Goal: Download file/media

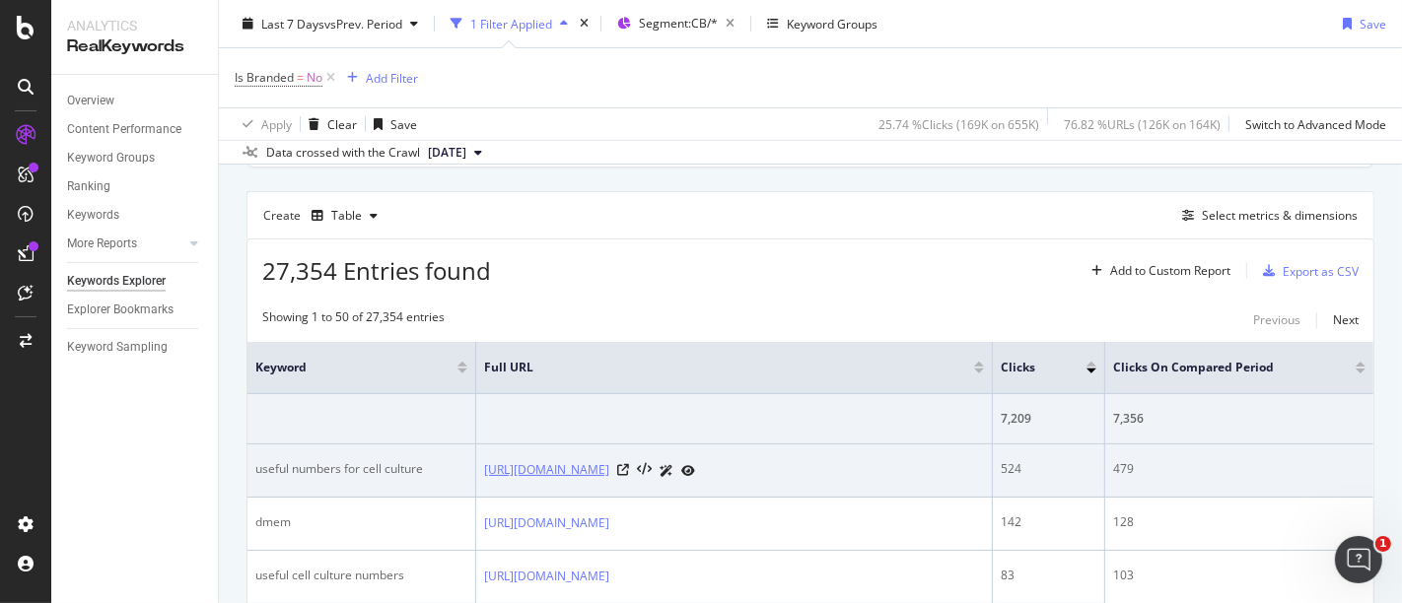
scroll to position [513, 0]
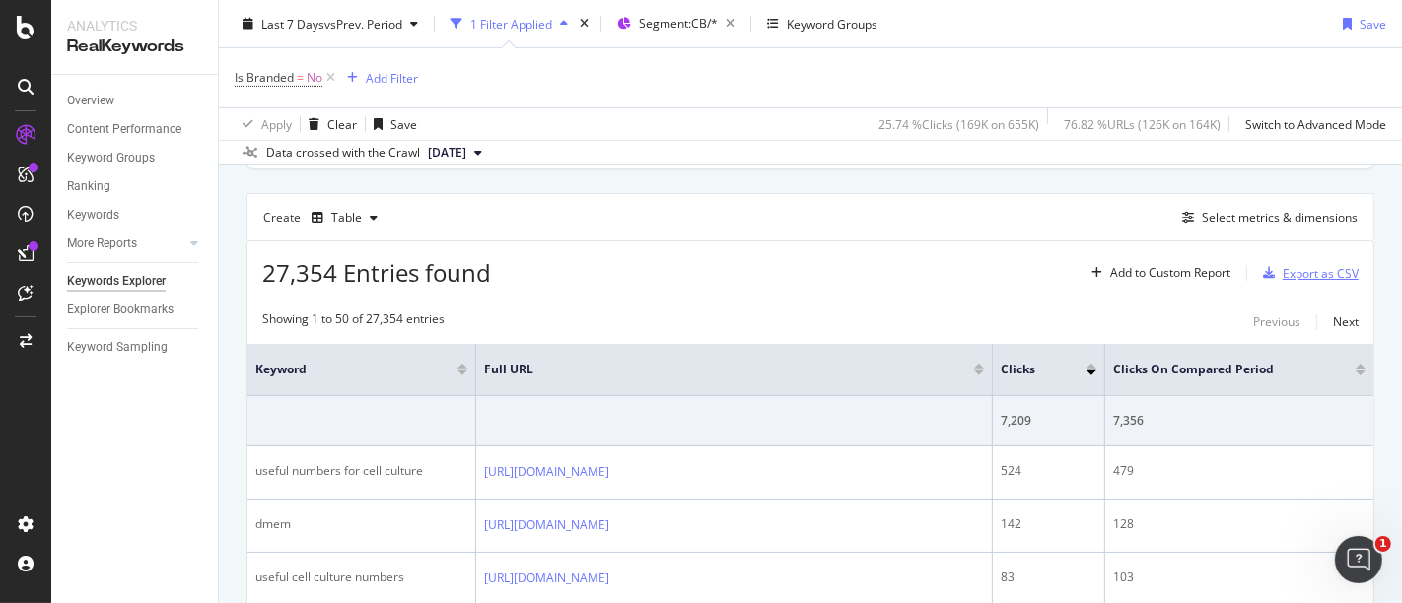
click at [1295, 272] on div "Export as CSV" at bounding box center [1320, 273] width 76 height 17
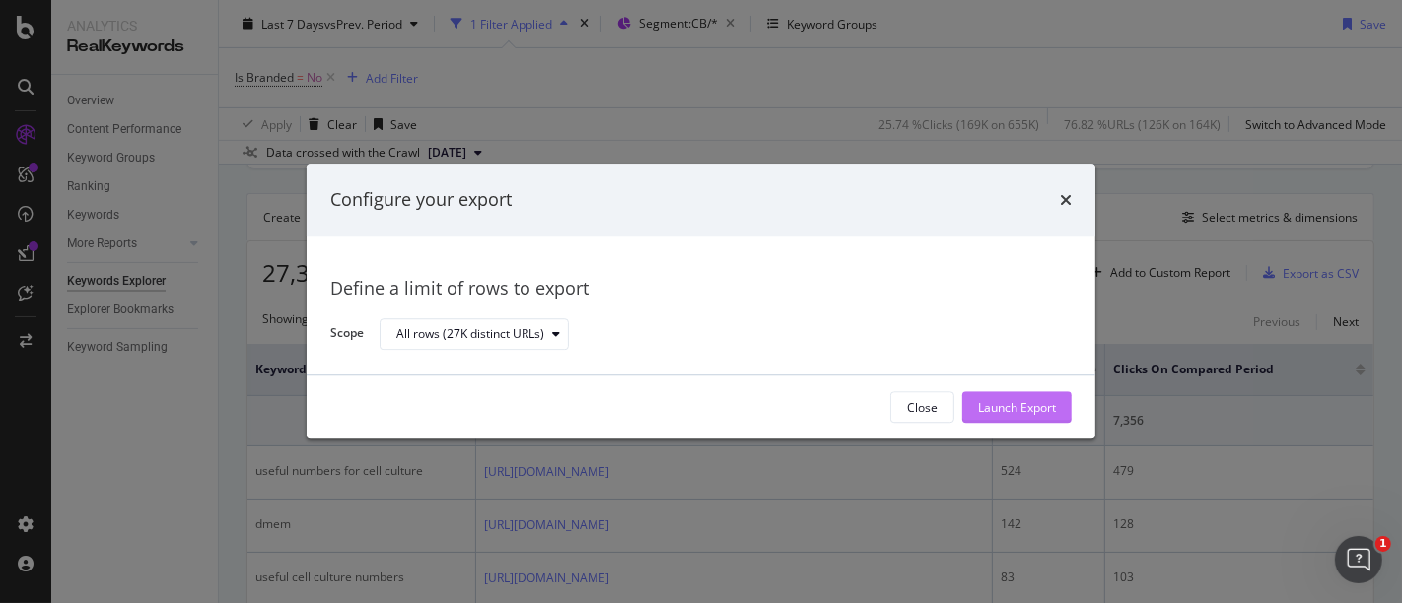
click at [1045, 399] on div "Launch Export" at bounding box center [1017, 407] width 78 height 17
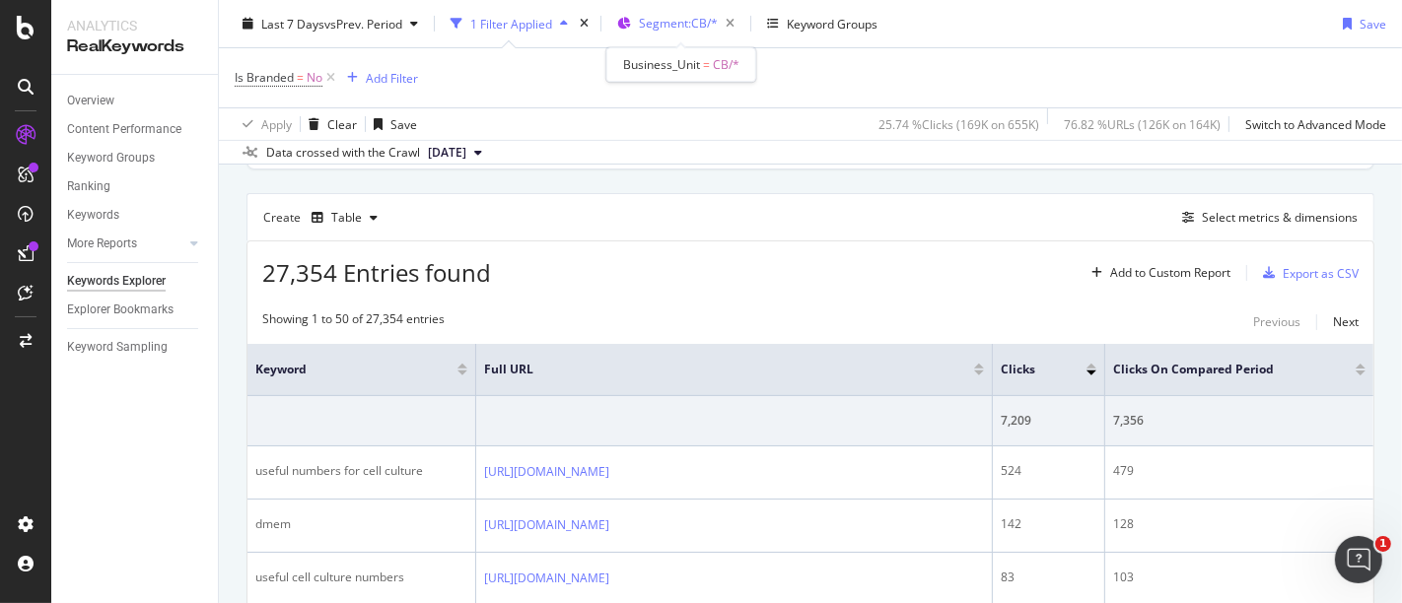
click at [675, 25] on span "Segment: CB/*" at bounding box center [678, 23] width 79 height 17
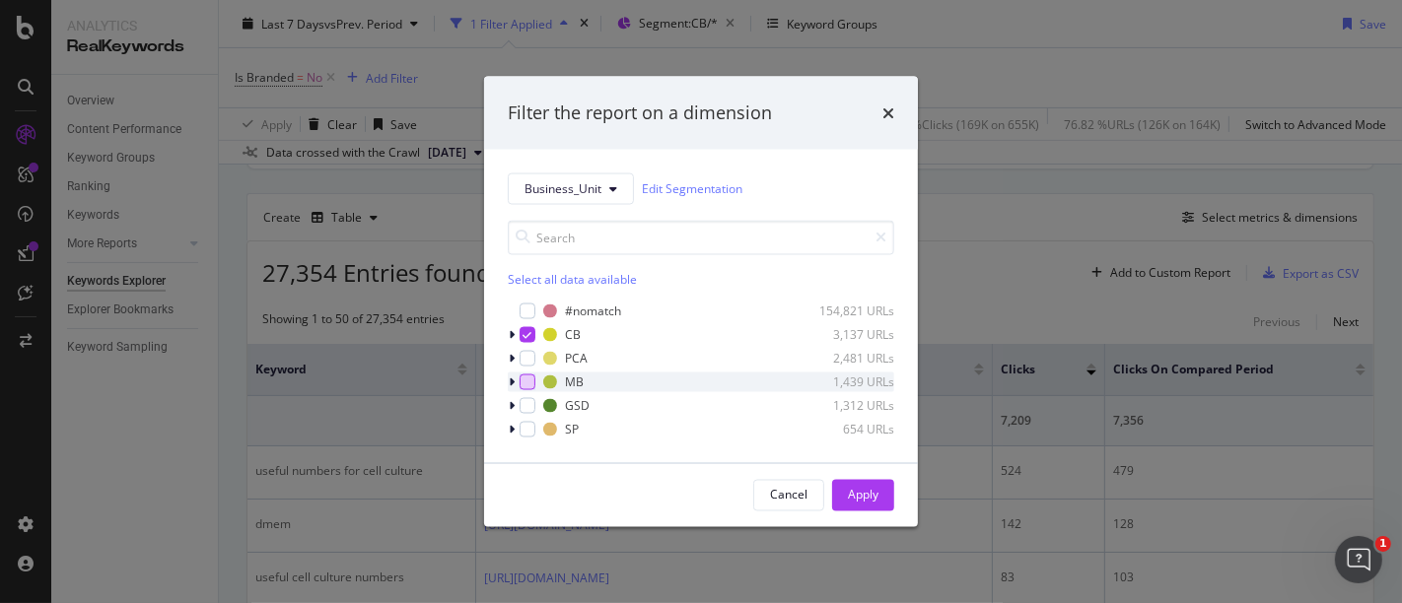
click at [527, 385] on div "modal" at bounding box center [527, 382] width 16 height 16
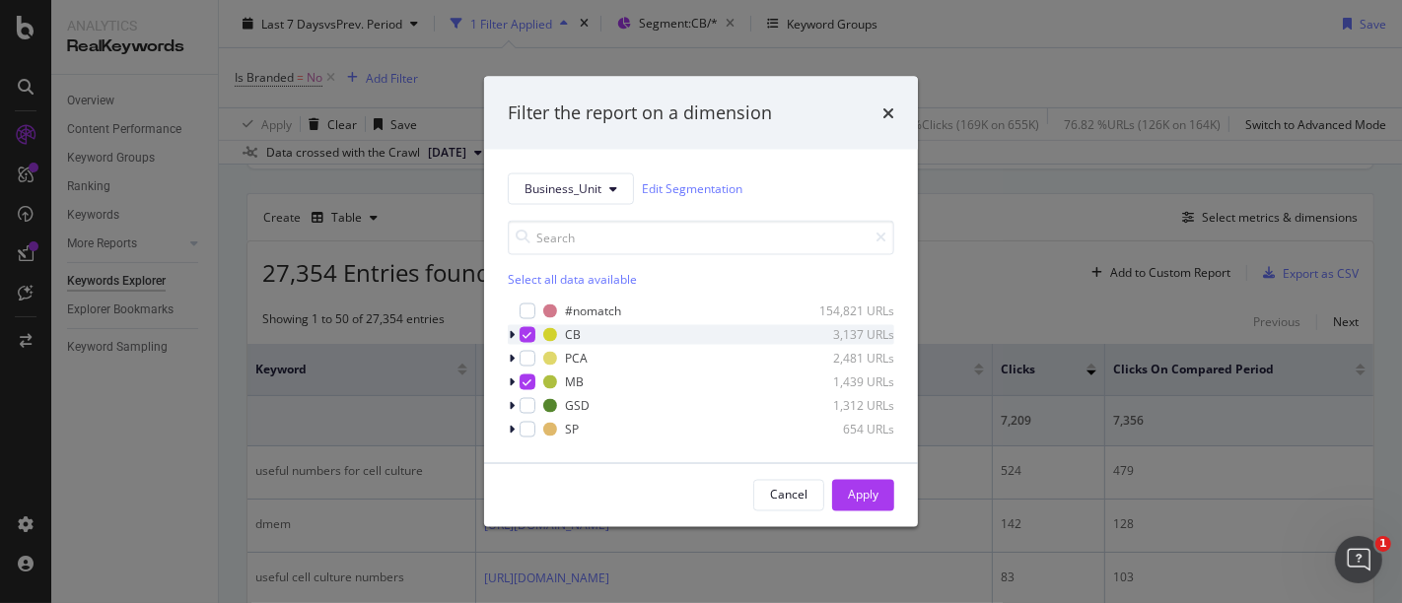
click at [525, 334] on icon "modal" at bounding box center [527, 334] width 9 height 10
click at [872, 500] on div "Apply" at bounding box center [863, 495] width 31 height 17
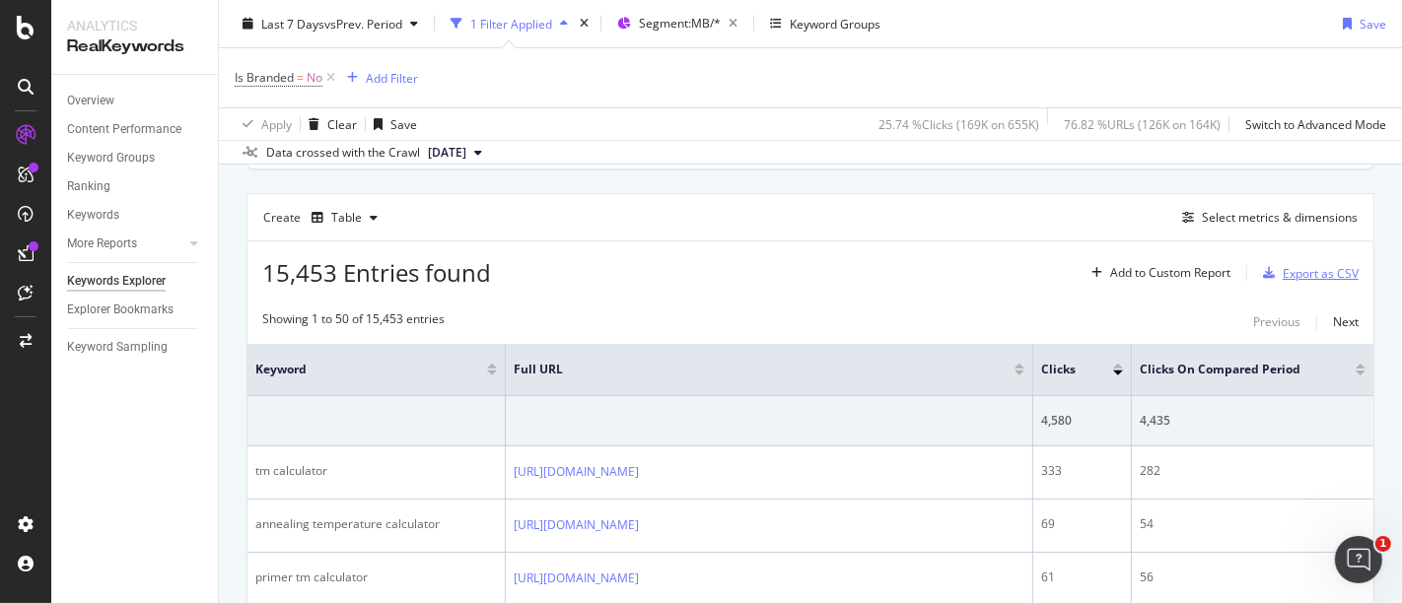
click at [1303, 269] on div "Export as CSV" at bounding box center [1320, 273] width 76 height 17
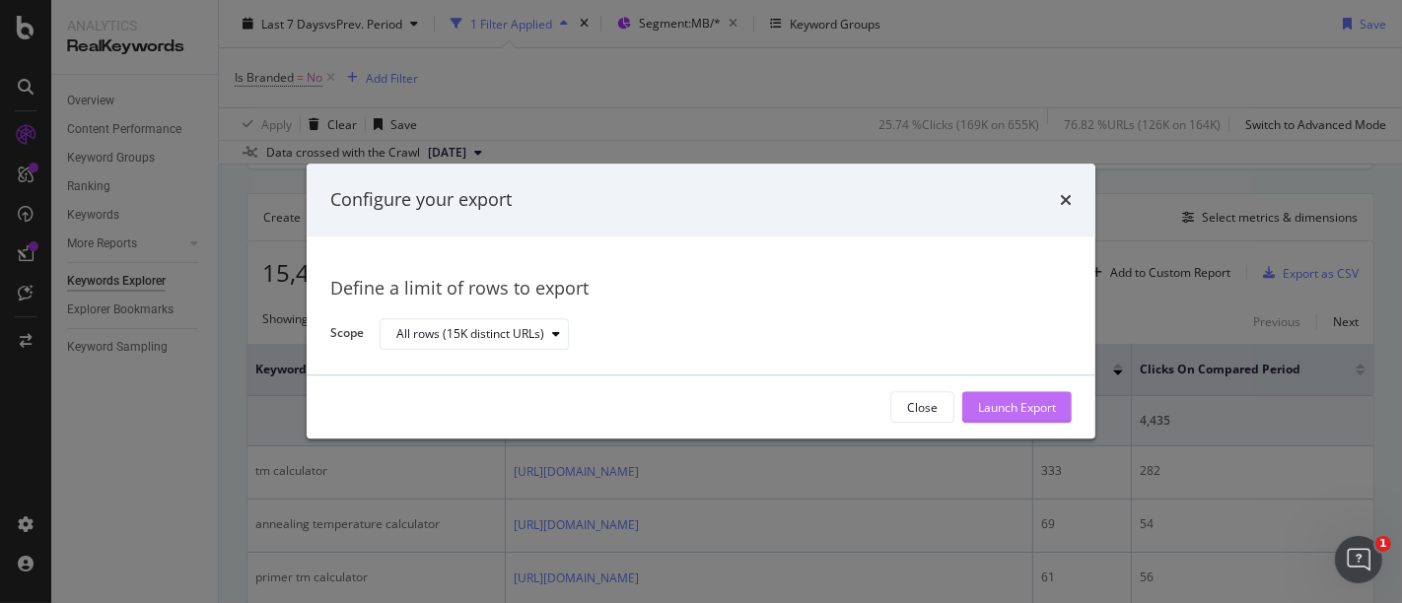
click at [1018, 396] on div "Launch Export" at bounding box center [1017, 408] width 78 height 30
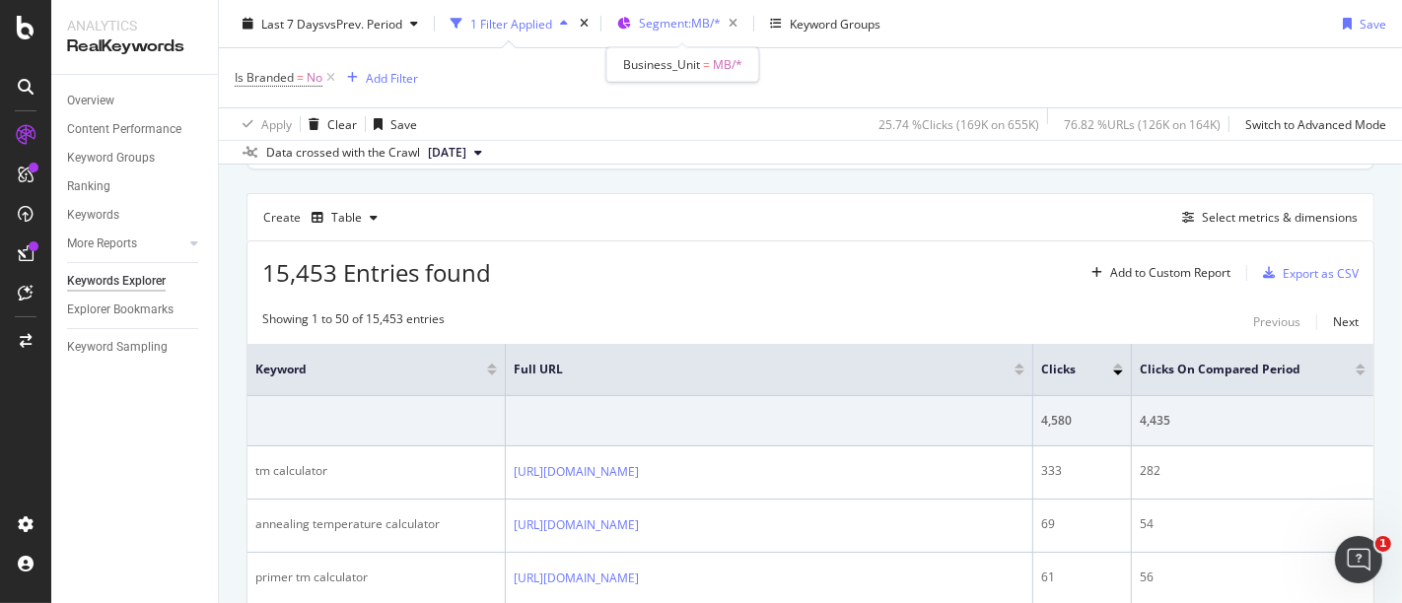
click at [677, 32] on div "Segment: MB/*" at bounding box center [692, 24] width 106 height 28
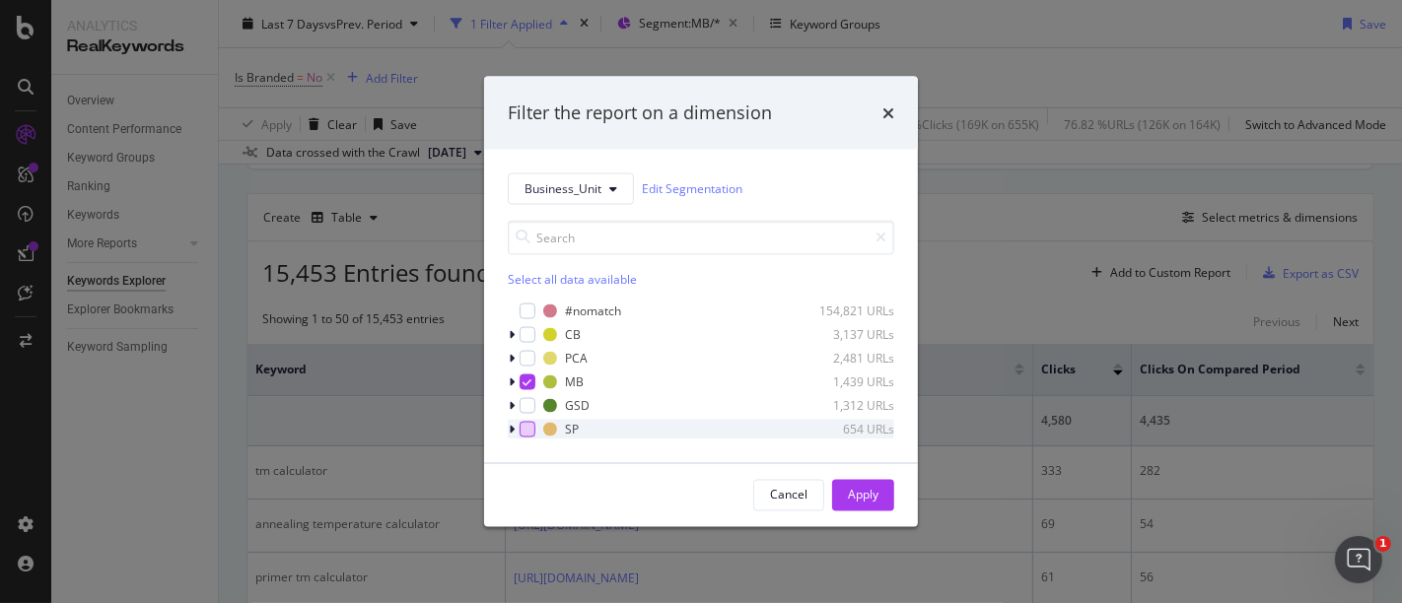
click at [531, 428] on div "modal" at bounding box center [527, 429] width 16 height 16
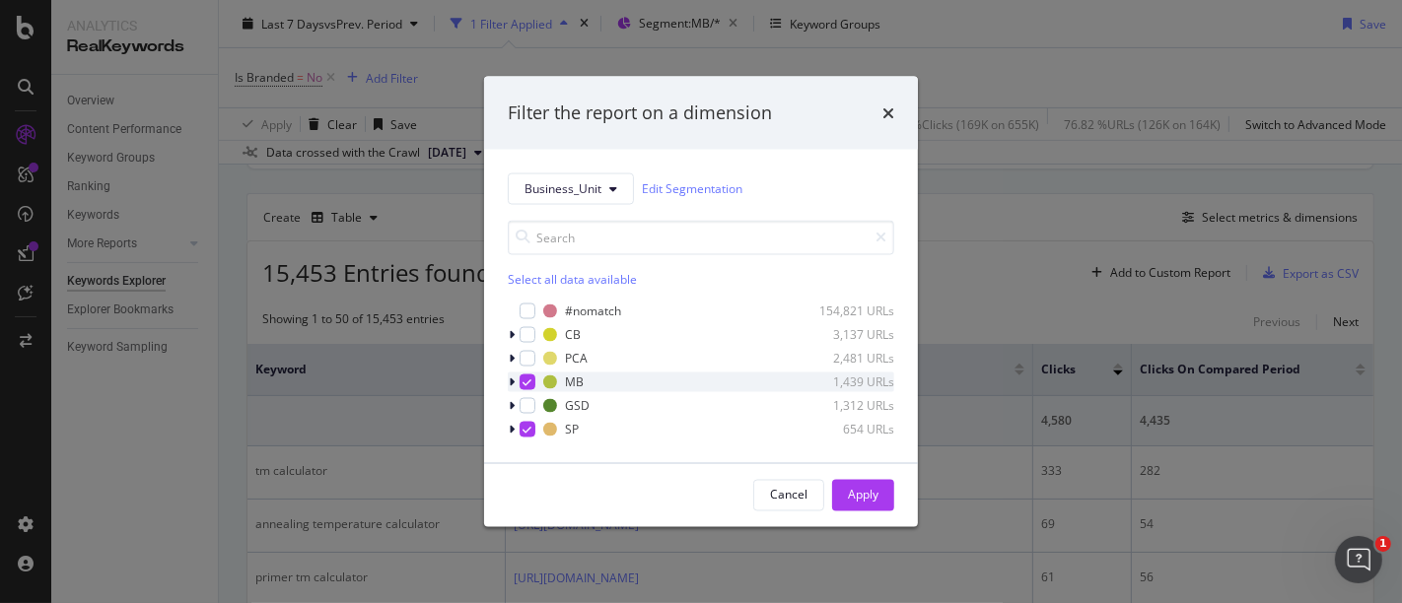
click at [529, 378] on icon "modal" at bounding box center [527, 382] width 9 height 10
click at [859, 487] on div "Apply" at bounding box center [863, 495] width 31 height 17
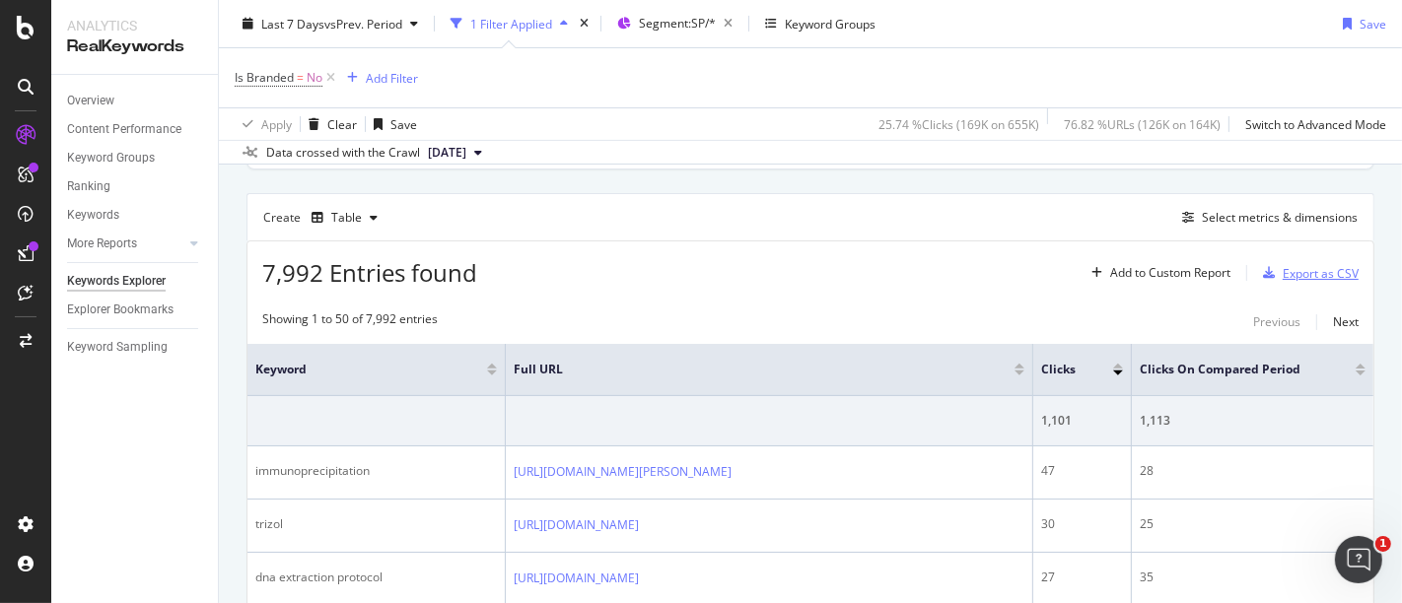
click at [1301, 265] on div "Export as CSV" at bounding box center [1320, 273] width 76 height 17
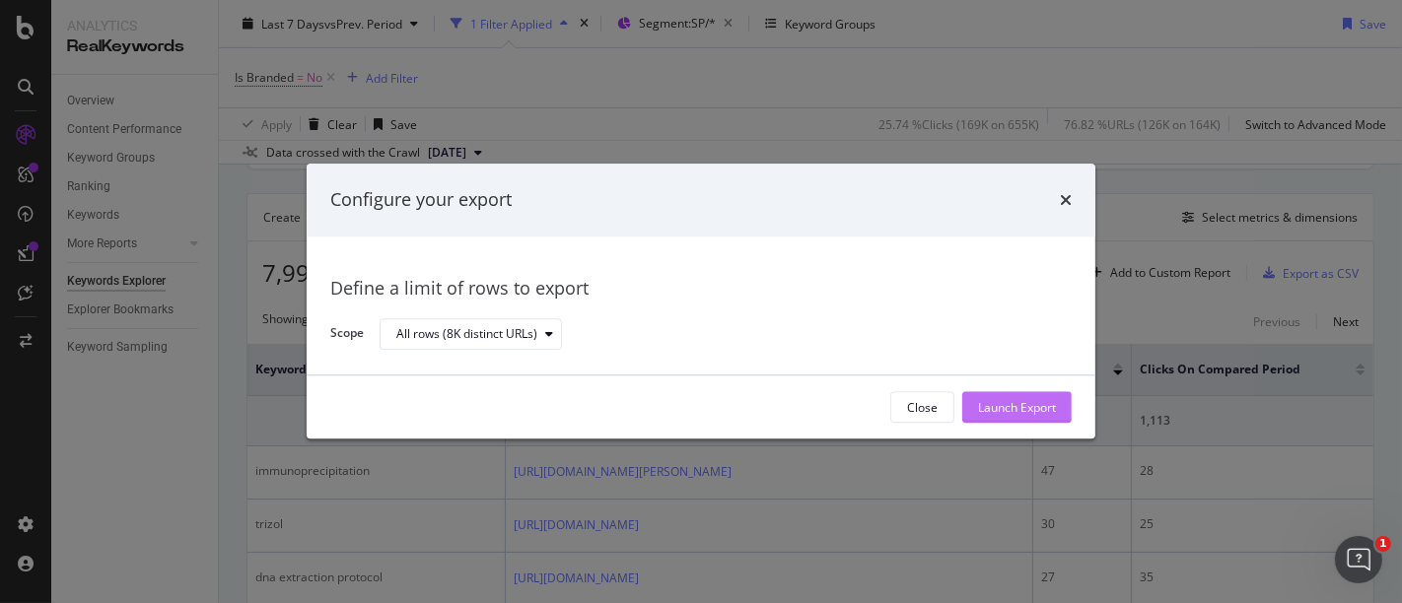
click at [1034, 399] on div "Launch Export" at bounding box center [1017, 407] width 78 height 17
